Goal: Task Accomplishment & Management: Complete application form

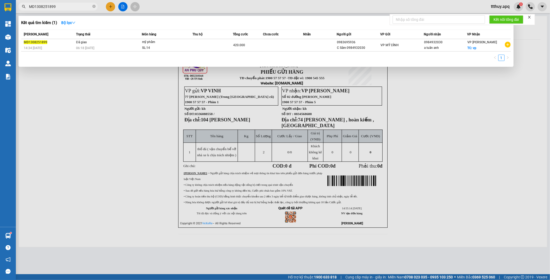
click at [81, 6] on input "MD1308251899" at bounding box center [60, 7] width 62 height 6
click at [81, 5] on input "MD1308251899" at bounding box center [60, 7] width 62 height 6
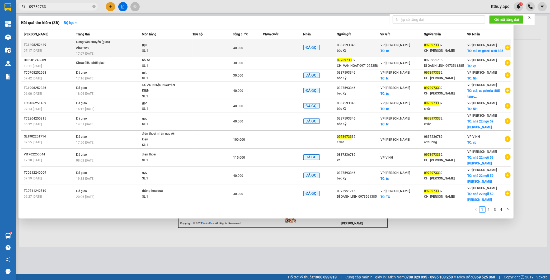
type input "09789733"
click at [250, 52] on td "40.000" at bounding box center [248, 48] width 30 height 18
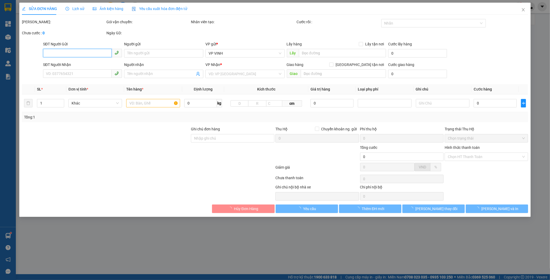
type input "0387593346"
type input "bác Kỷ"
checkbox input "true"
type input "tc"
type input "0978973332"
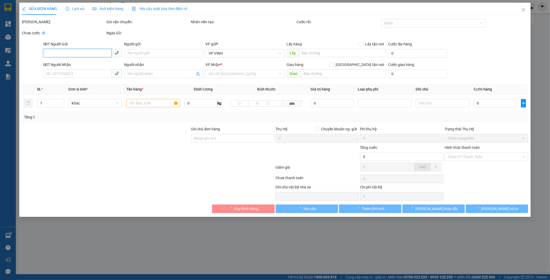
type input "CHỊ [PERSON_NAME]"
checkbox input "true"
type input "ct3 cc gelexi a sô 885"
type input "40.000"
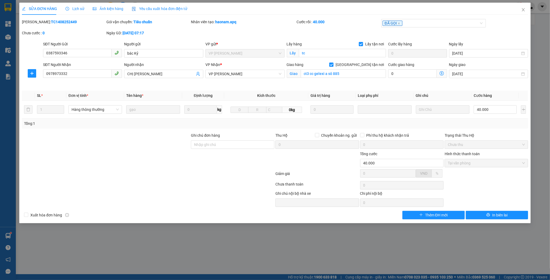
drag, startPoint x: 78, startPoint y: 6, endPoint x: 83, endPoint y: 17, distance: 11.9
click at [78, 7] on span "Lịch sử" at bounding box center [74, 9] width 19 height 4
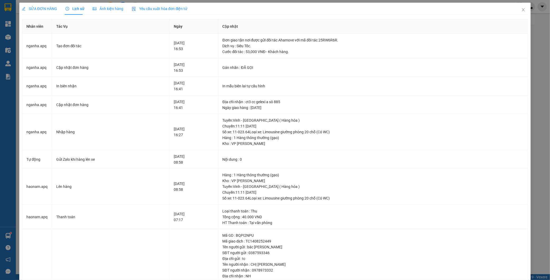
click at [46, 8] on span "SỬA ĐƠN HÀNG" at bounding box center [39, 9] width 35 height 4
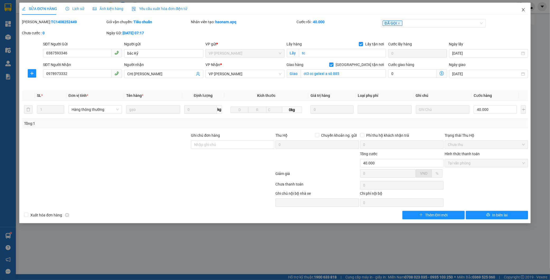
drag, startPoint x: 524, startPoint y: 11, endPoint x: 469, endPoint y: 3, distance: 55.0
click at [524, 12] on icon "close" at bounding box center [523, 10] width 4 height 4
